Goal: Transaction & Acquisition: Purchase product/service

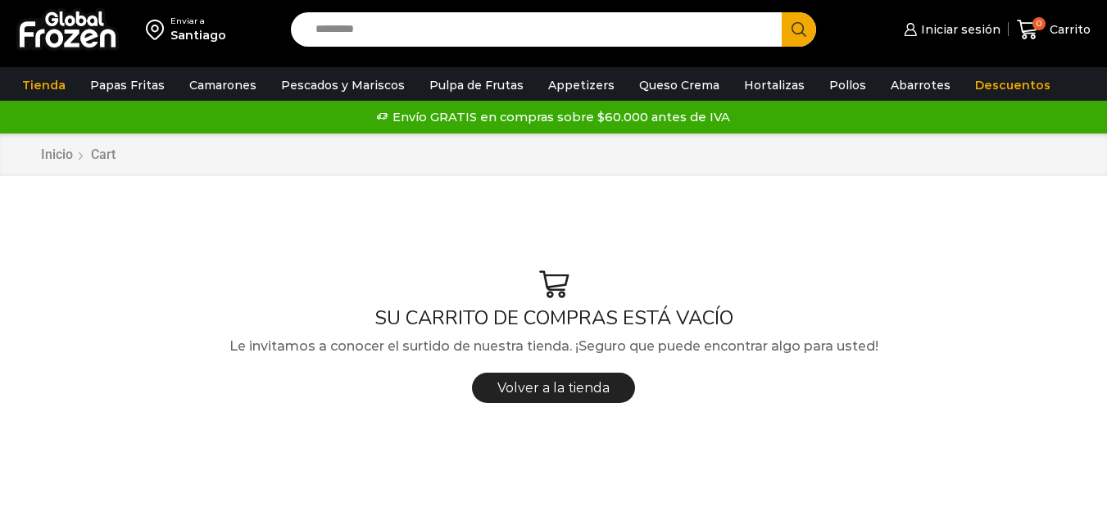
click at [342, 25] on input "Search input" at bounding box center [540, 29] width 466 height 34
type input "******"
click at [782, 12] on button "Search" at bounding box center [799, 29] width 34 height 34
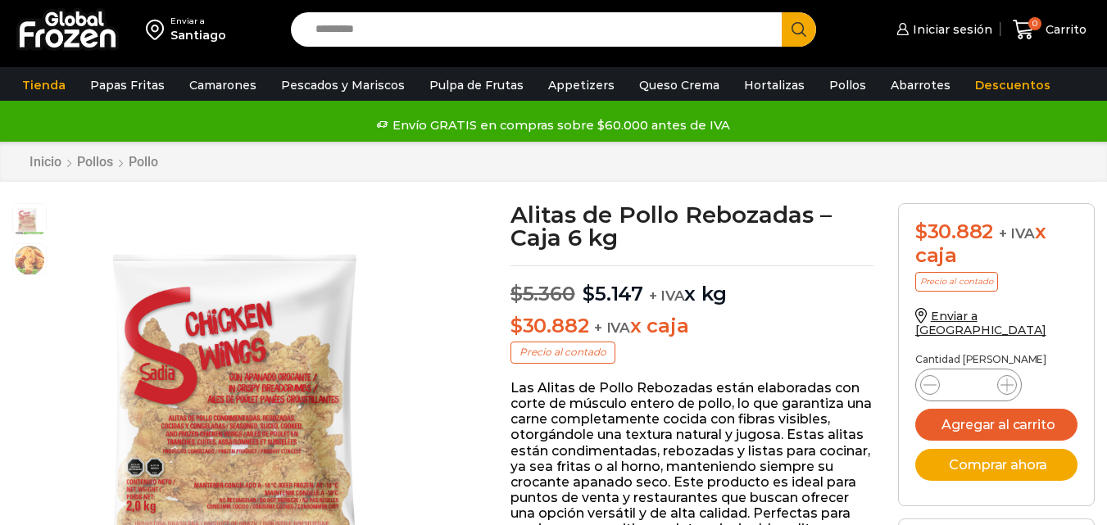
scroll to position [1, 0]
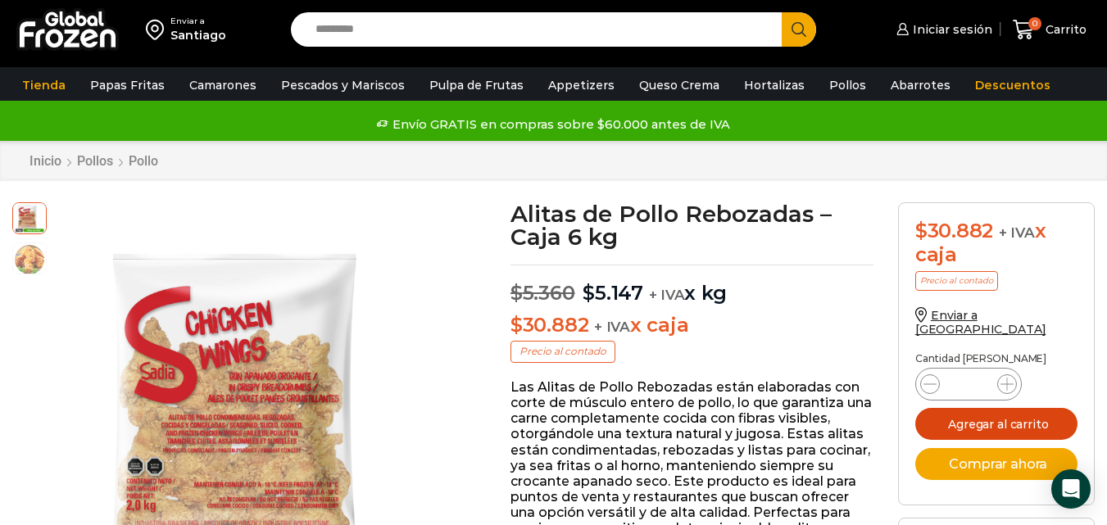
click at [941, 410] on button "Agregar al carrito" at bounding box center [997, 424] width 162 height 32
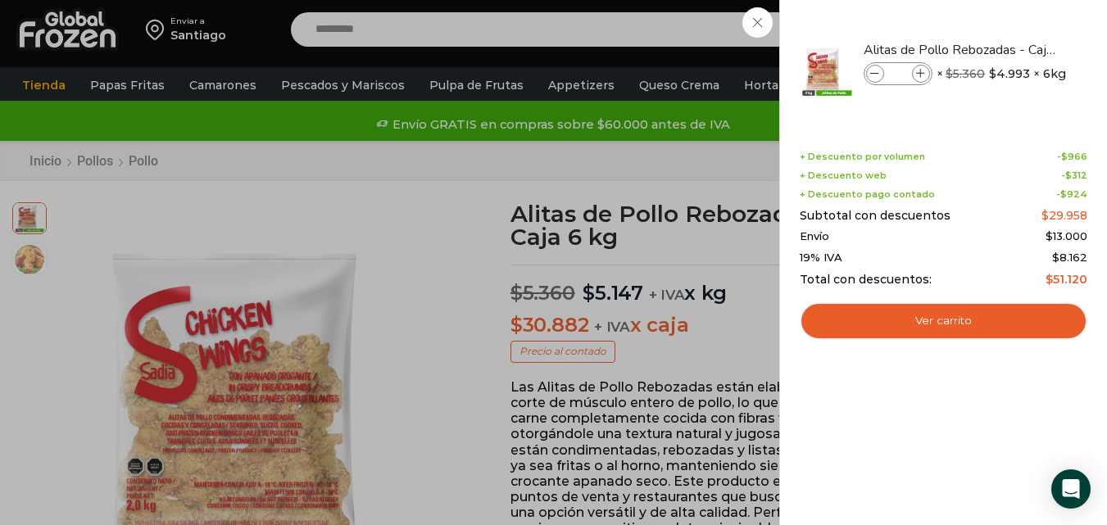
click at [1009, 49] on div "1 [GEOGRAPHIC_DATA] 1 1 Shopping Cart *" at bounding box center [1050, 30] width 82 height 39
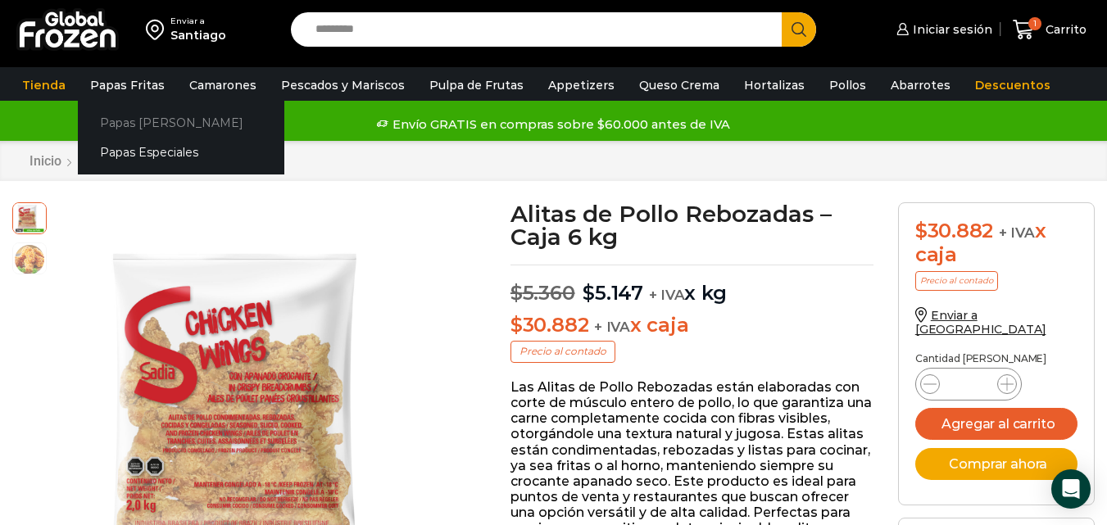
click at [146, 125] on link "Papas [PERSON_NAME]" at bounding box center [181, 122] width 207 height 30
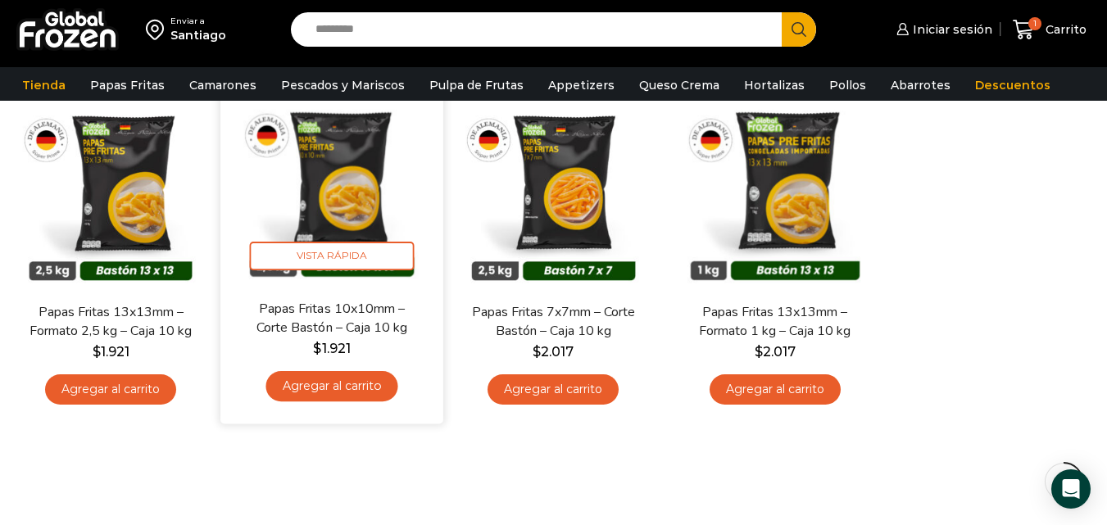
scroll to position [164, 0]
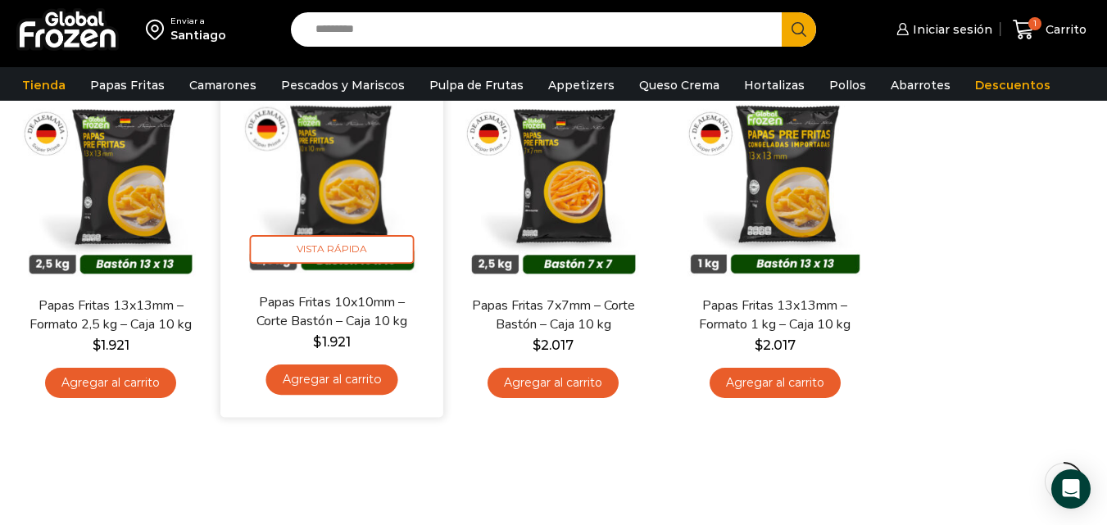
click at [304, 382] on link "Agregar al carrito" at bounding box center [332, 380] width 132 height 30
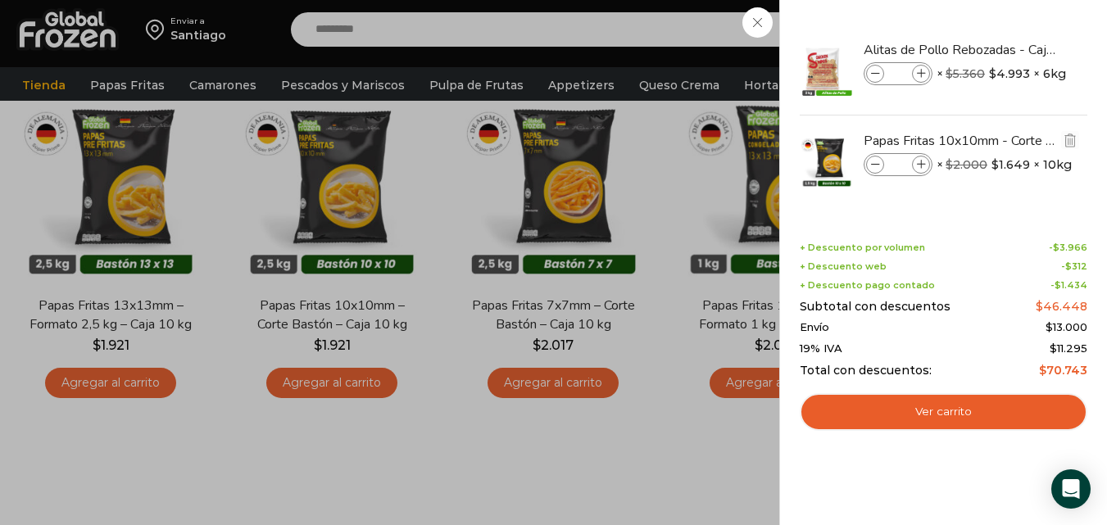
click at [918, 163] on icon at bounding box center [921, 165] width 9 height 9
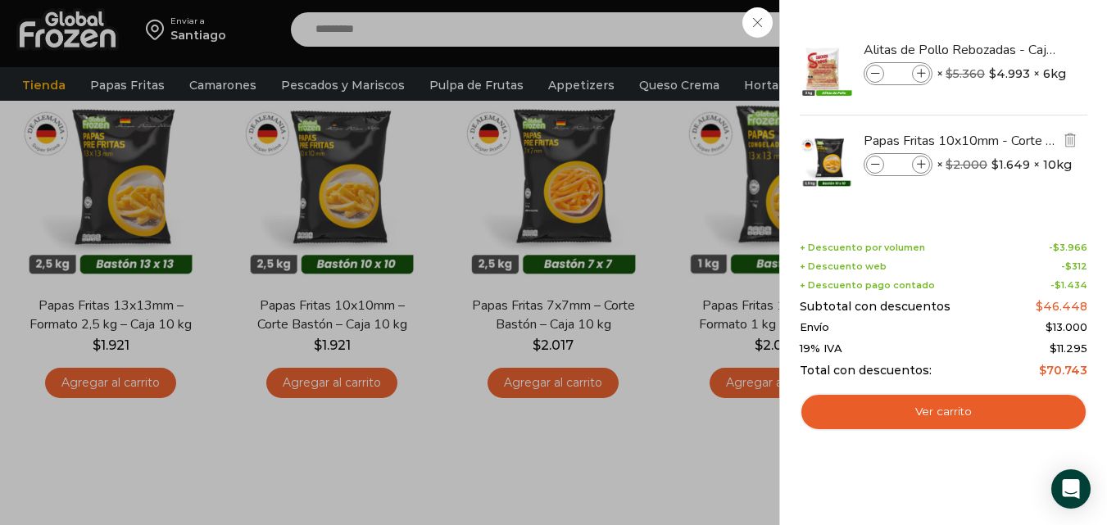
click at [918, 163] on icon at bounding box center [921, 165] width 9 height 9
type input "*"
click at [925, 166] on icon at bounding box center [921, 165] width 9 height 9
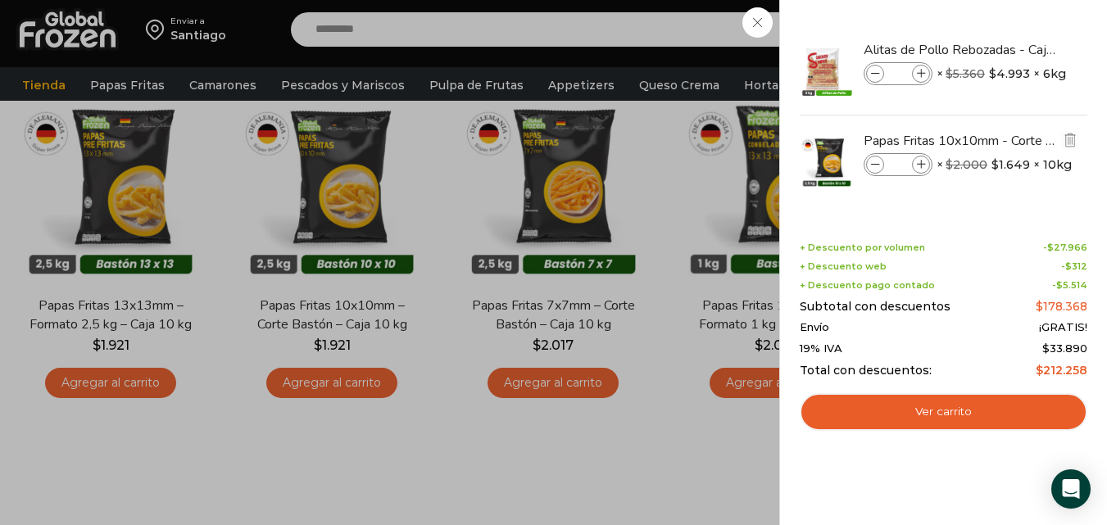
type input "**"
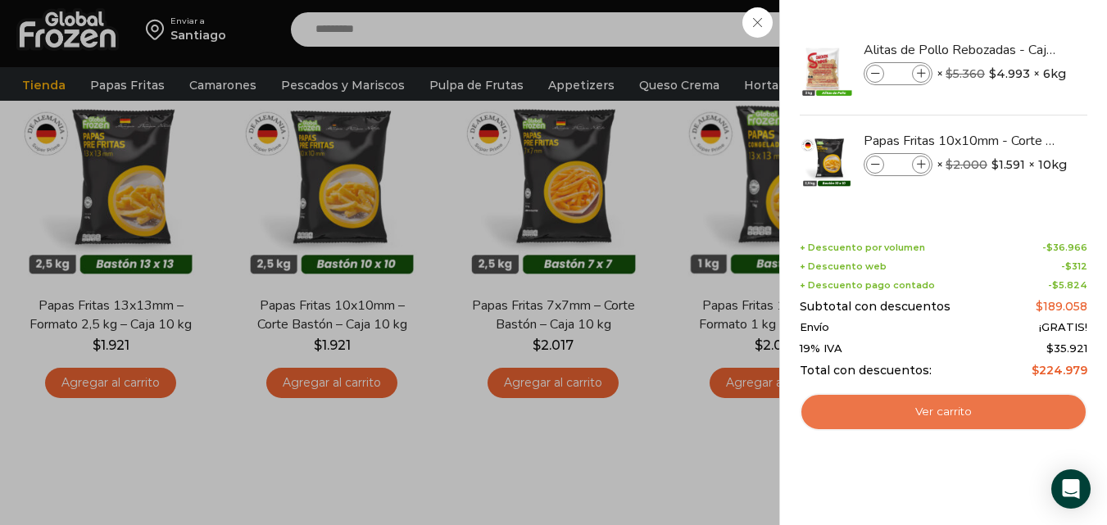
click at [924, 409] on link "Ver carrito" at bounding box center [944, 412] width 288 height 38
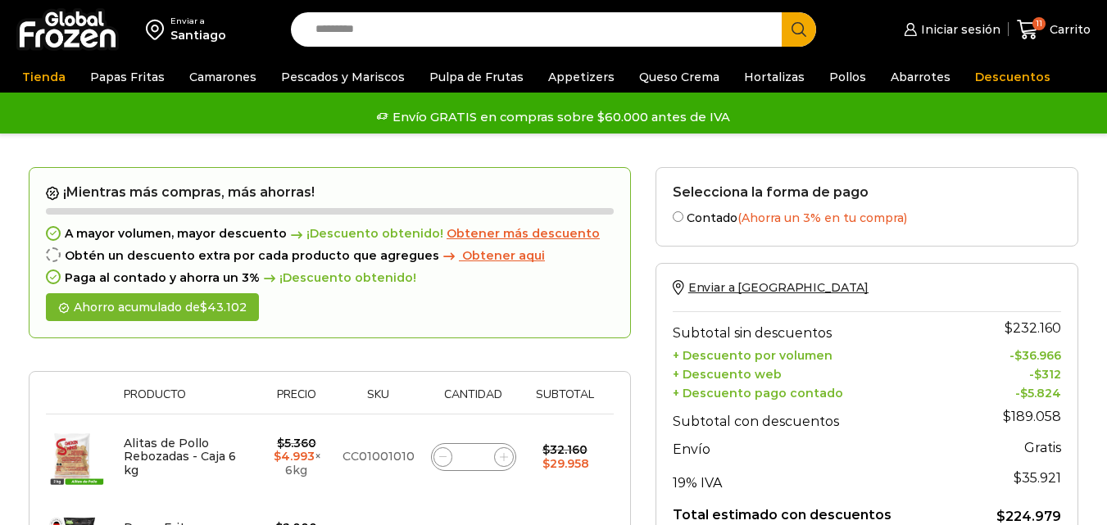
click at [462, 257] on span "Obtener aqui" at bounding box center [503, 255] width 83 height 15
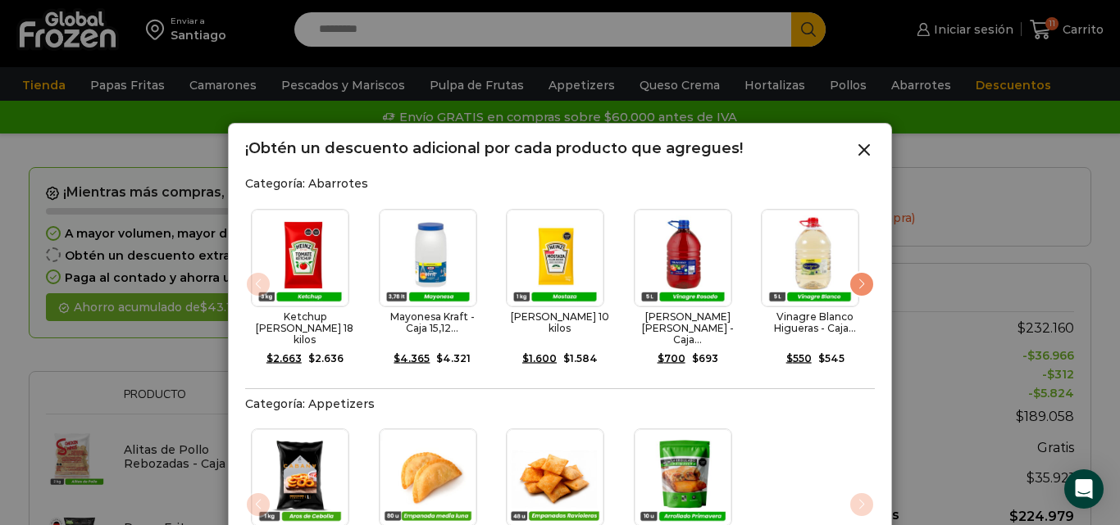
click at [860, 275] on div "Next slide" at bounding box center [861, 284] width 26 height 26
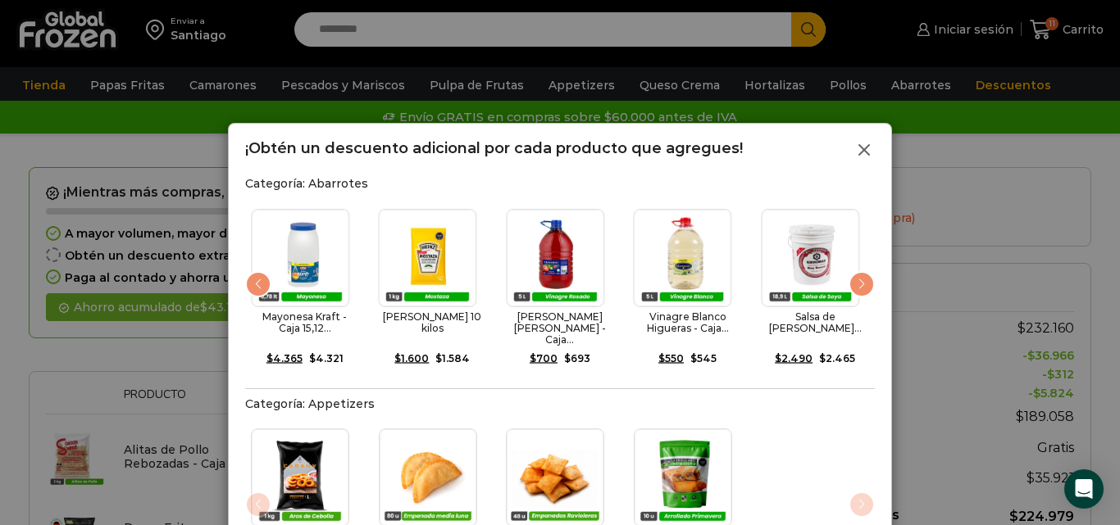
click at [869, 152] on icon at bounding box center [864, 150] width 20 height 20
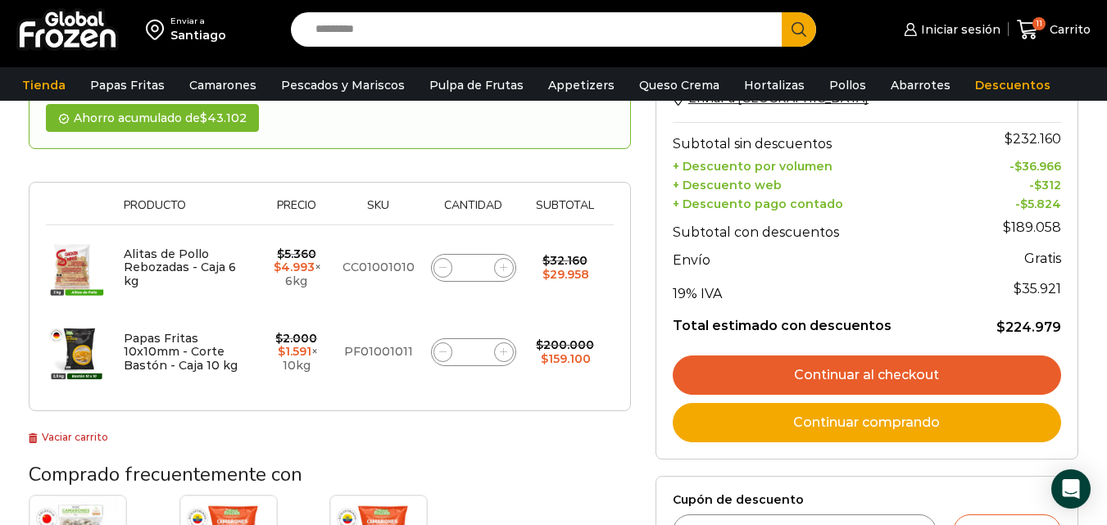
scroll to position [246, 0]
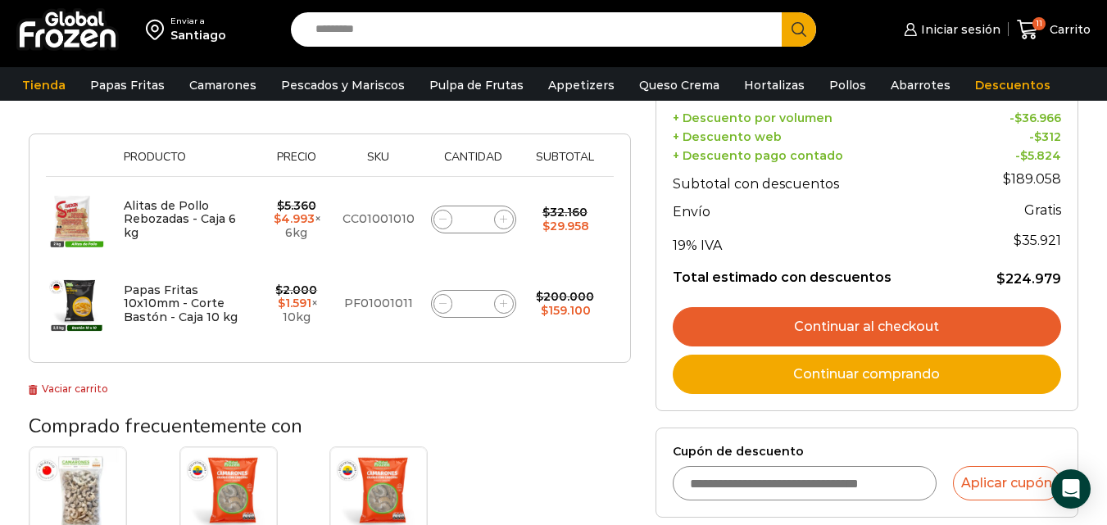
click at [766, 318] on link "Continuar al checkout" at bounding box center [867, 326] width 389 height 39
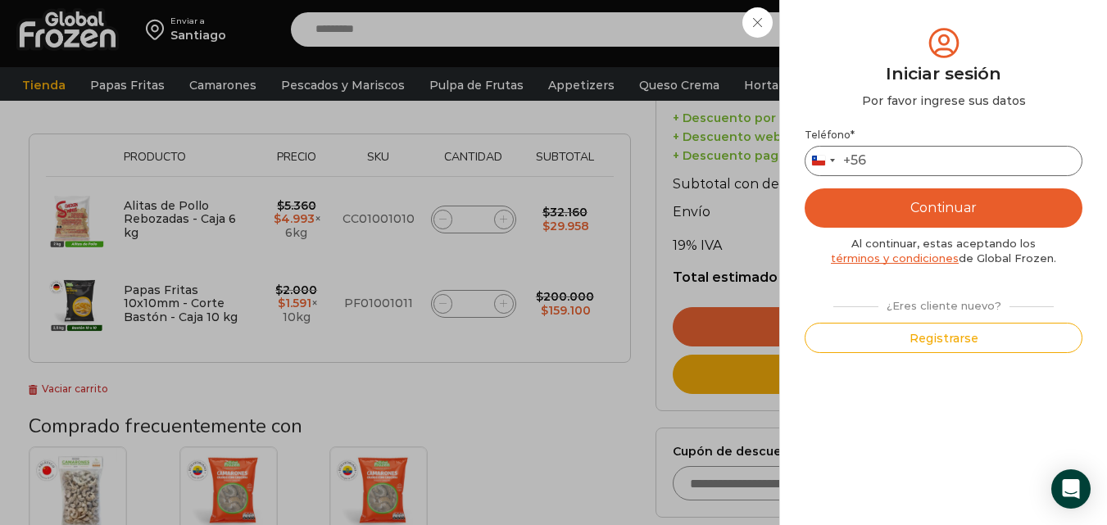
click at [907, 153] on input "Teléfono *" at bounding box center [944, 161] width 278 height 30
type input "*********"
click at [1008, 286] on div "Teléfono * Chile +56 +56 Argentina +54 Chile +56 ********* Continuar Al continu…" at bounding box center [944, 241] width 278 height 225
click at [957, 213] on button "Continuar" at bounding box center [944, 208] width 278 height 39
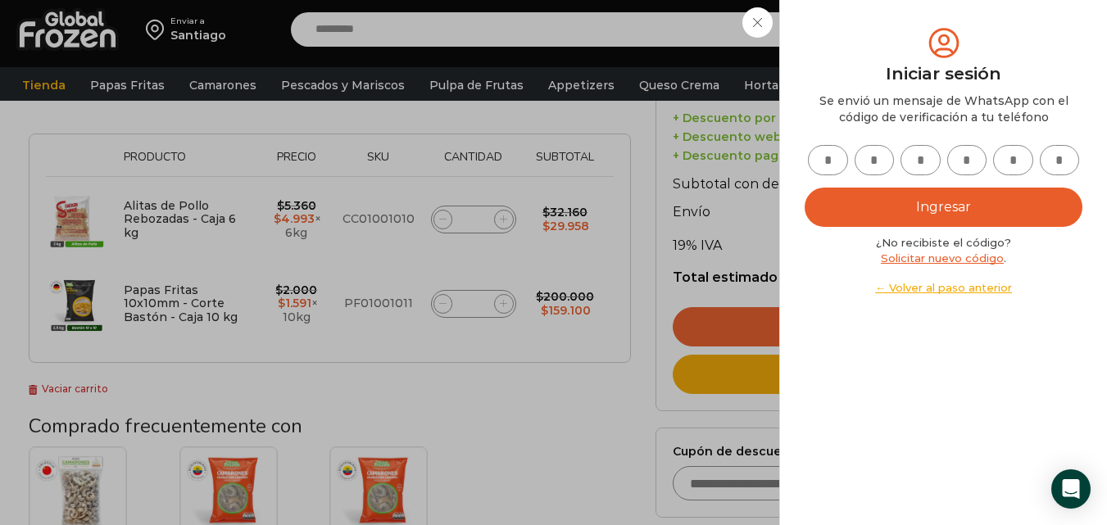
click at [838, 154] on input "text" at bounding box center [828, 160] width 40 height 30
type input "*"
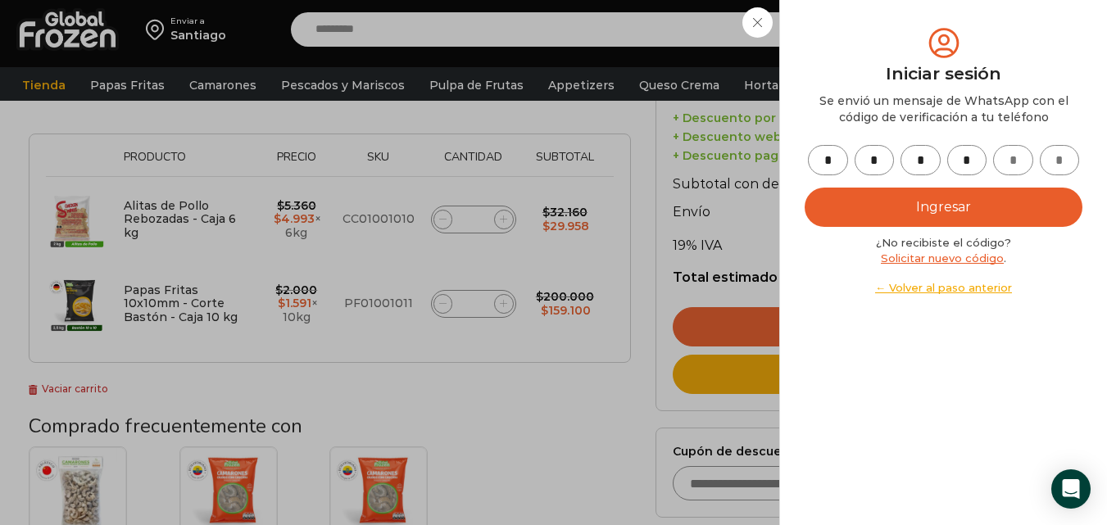
type input "*"
click at [805, 188] on button "Ingresar" at bounding box center [944, 207] width 278 height 39
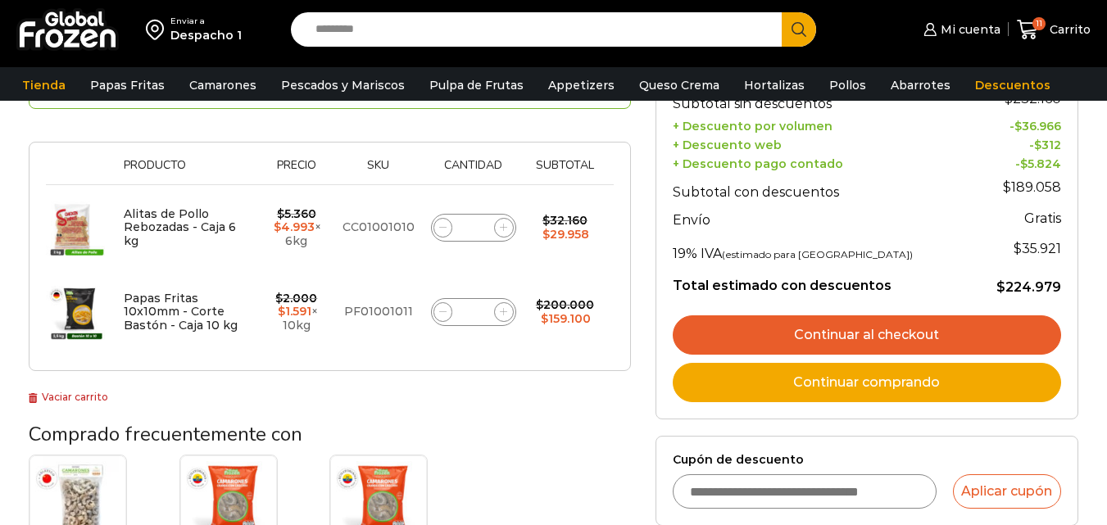
scroll to position [246, 0]
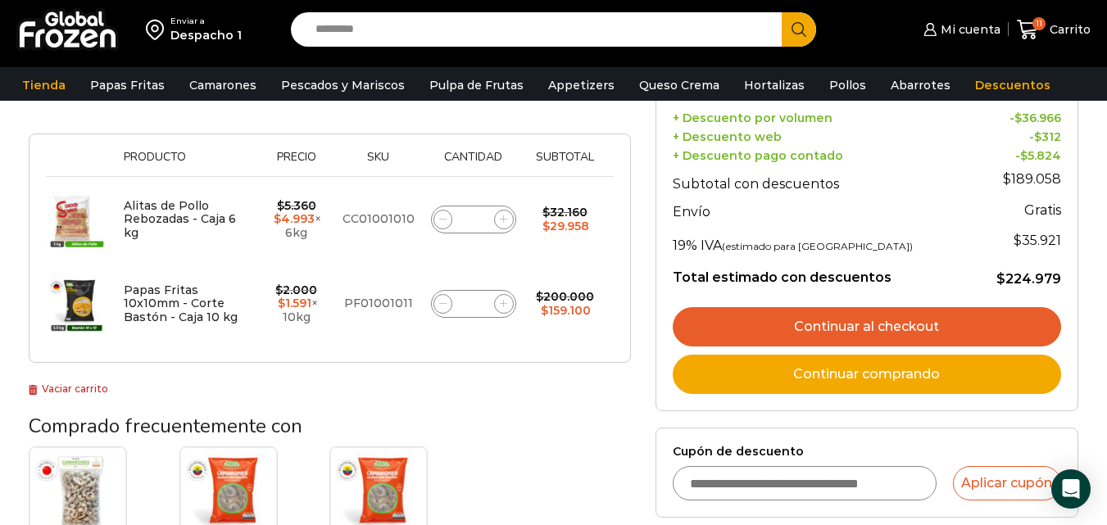
click at [906, 319] on link "Continuar al checkout" at bounding box center [867, 326] width 389 height 39
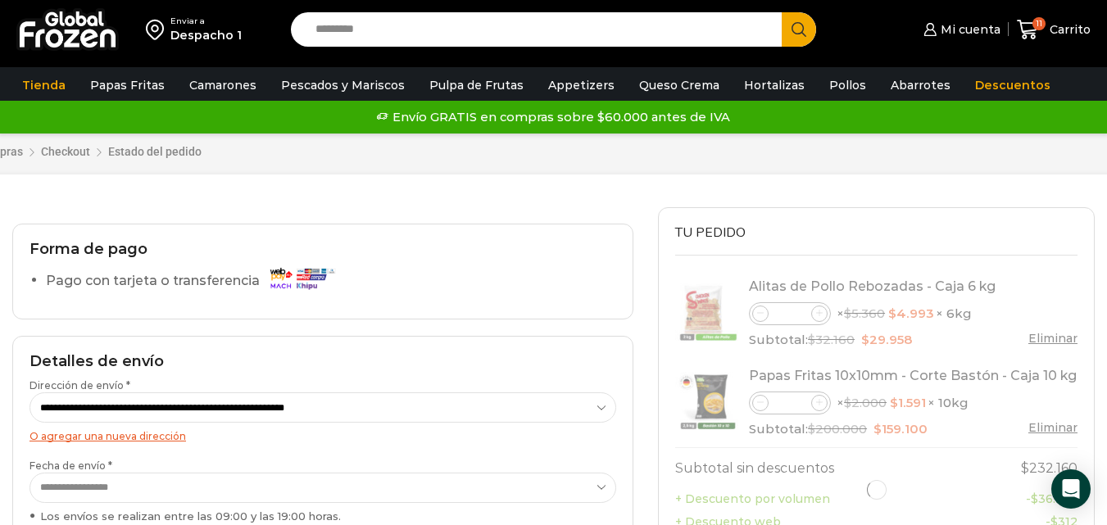
select select "*"
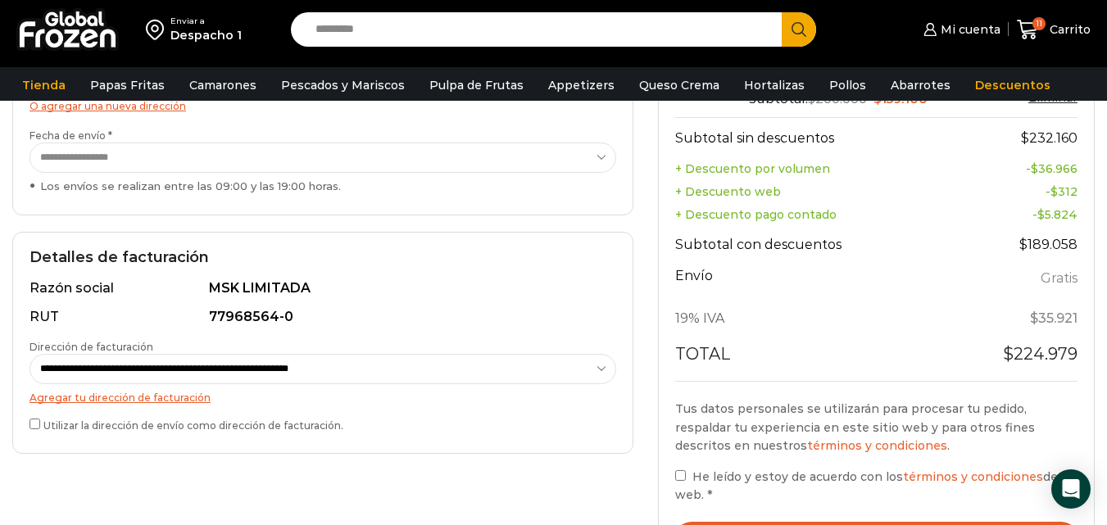
scroll to position [410, 0]
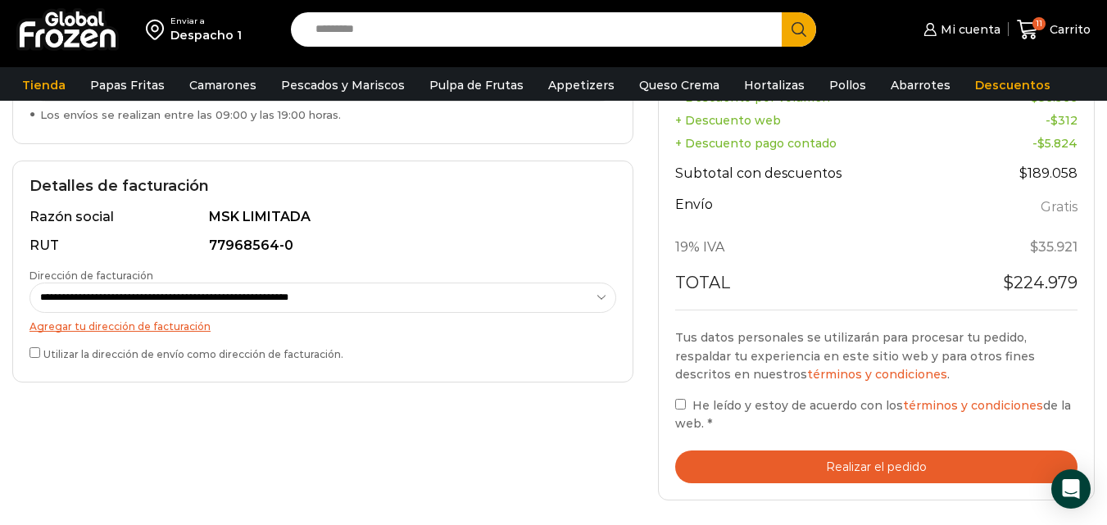
click at [86, 351] on label "Utilizar la dirección de envío como dirección de facturación." at bounding box center [323, 352] width 587 height 17
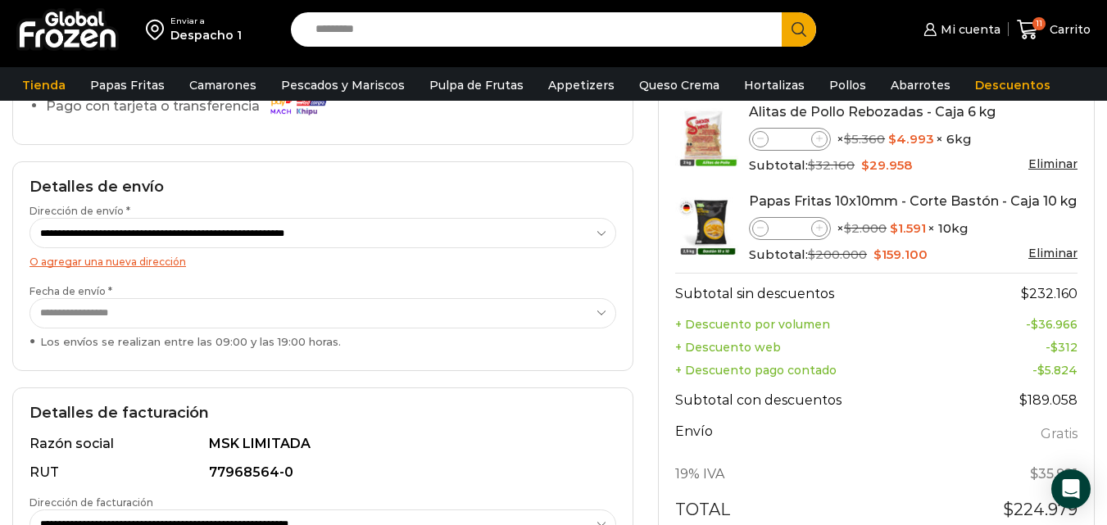
scroll to position [164, 0]
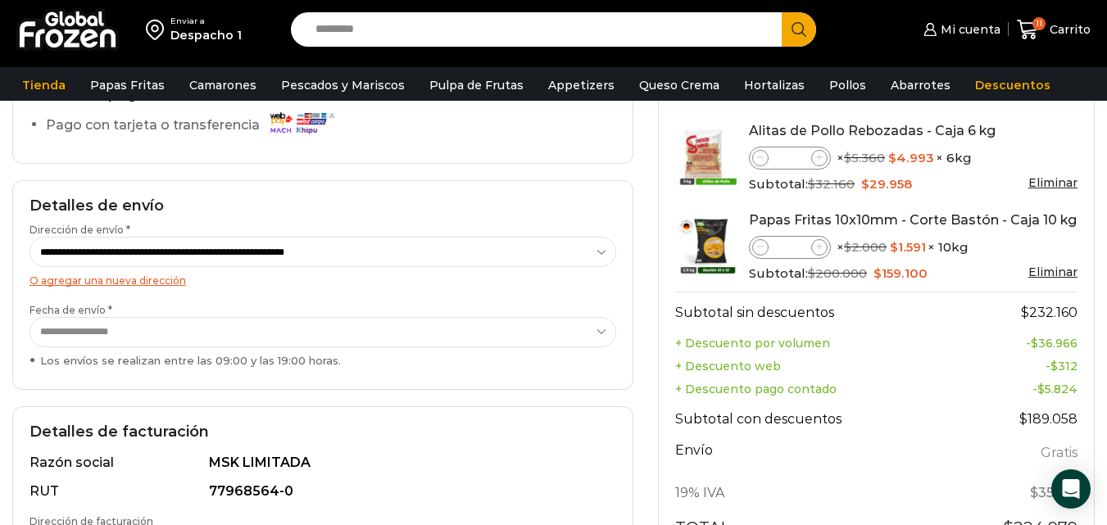
click at [255, 337] on select "**********" at bounding box center [323, 332] width 587 height 30
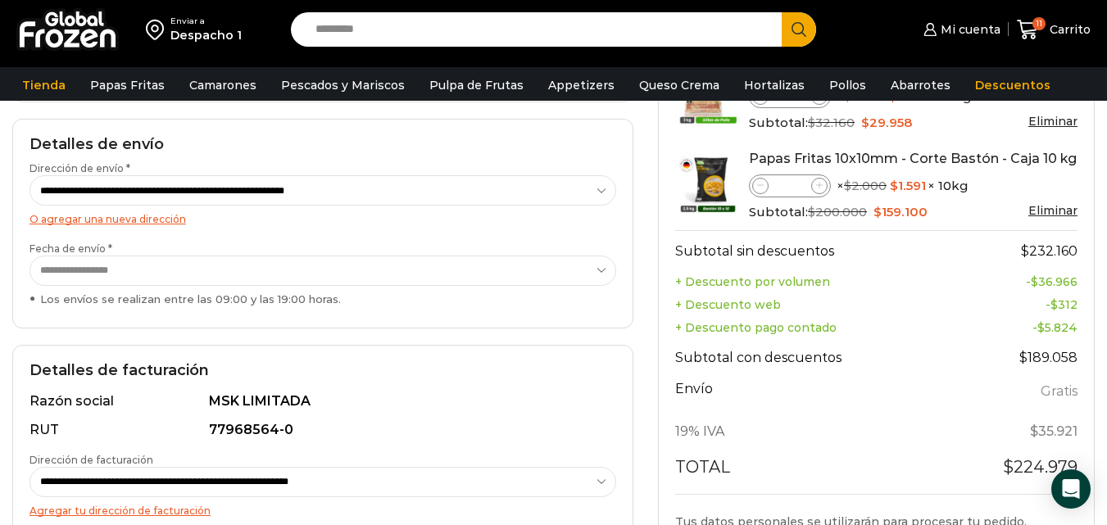
scroll to position [410, 0]
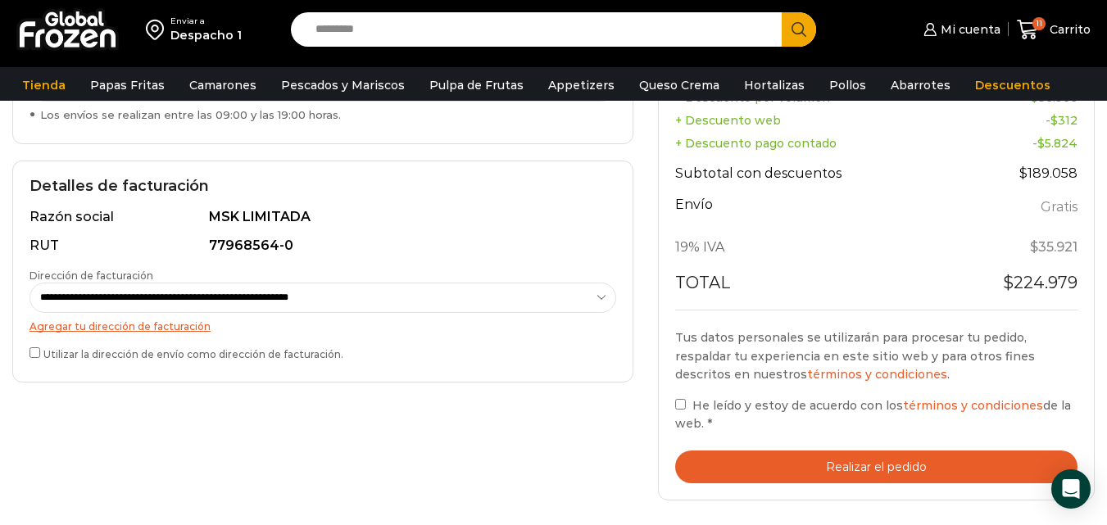
click at [697, 460] on button "Realizar el pedido" at bounding box center [876, 468] width 402 height 34
